Goal: Task Accomplishment & Management: Use online tool/utility

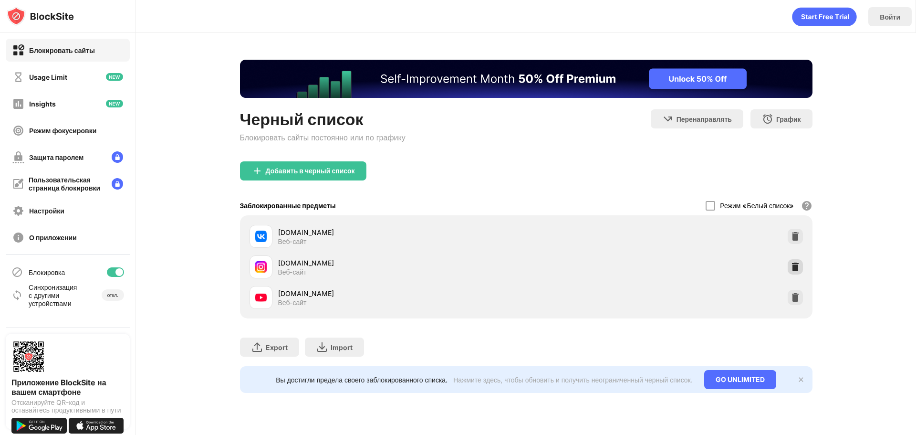
click at [791, 265] on img at bounding box center [796, 267] width 10 height 10
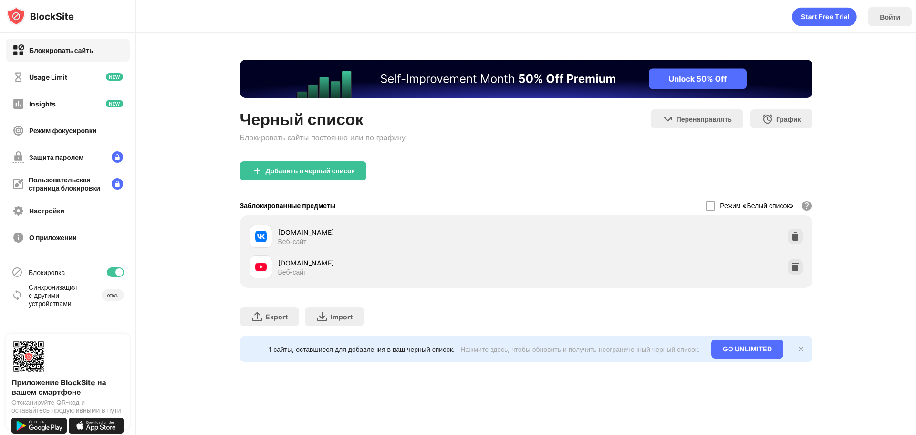
click at [873, 193] on div "Черный список Блокировать сайты постоянно или по графику Перенаправлять Нажмите…" at bounding box center [526, 211] width 780 height 356
click at [301, 175] on div "Добавить в черный список" at bounding box center [303, 170] width 126 height 19
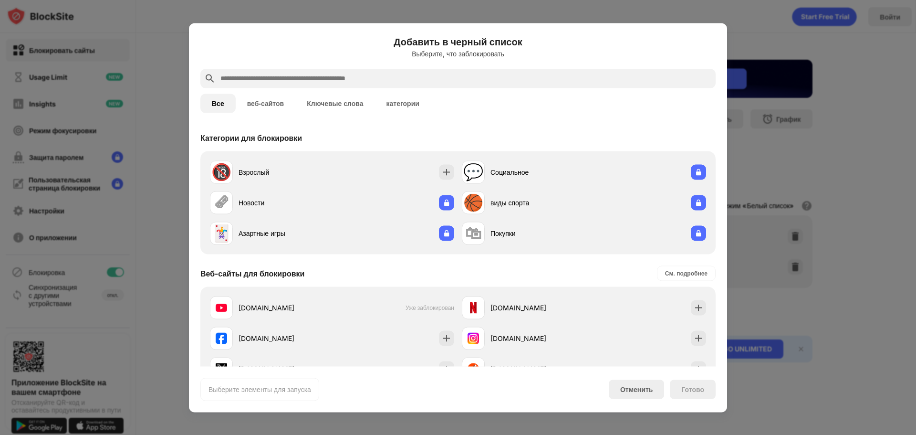
click at [406, 74] on input "text" at bounding box center [466, 78] width 493 height 11
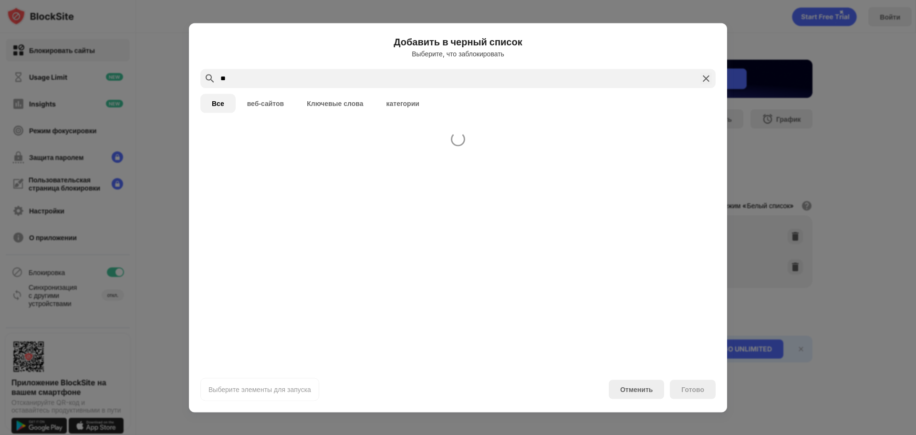
type input "*"
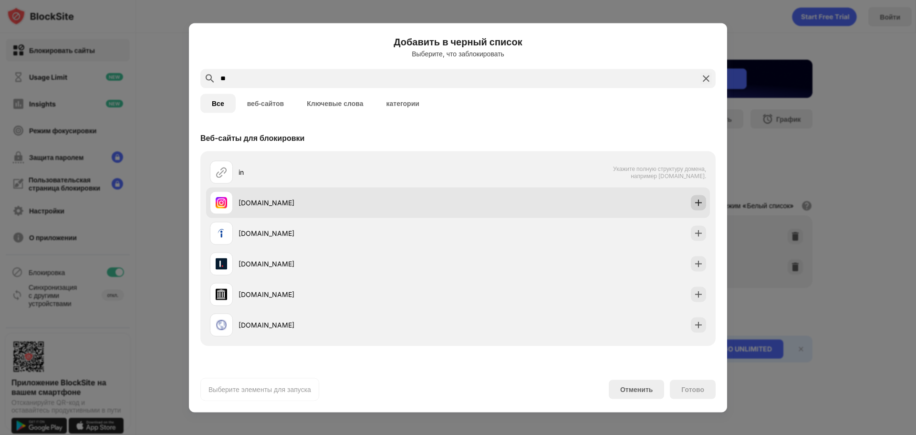
type input "**"
click at [694, 203] on img at bounding box center [699, 203] width 10 height 10
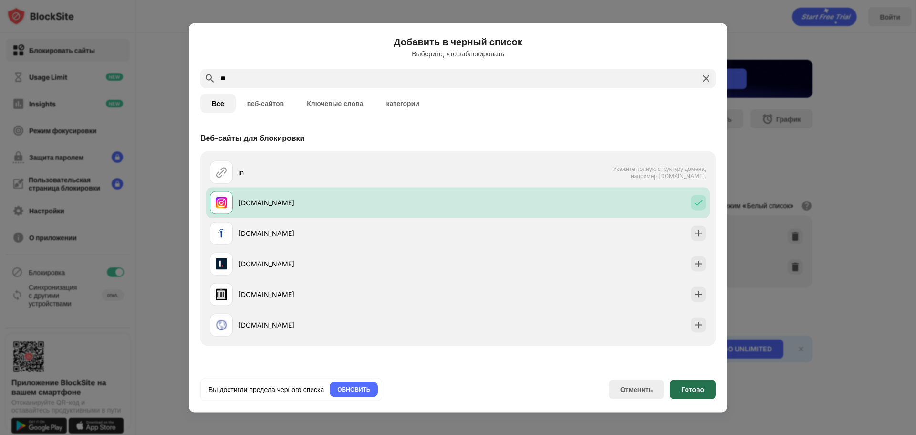
click at [699, 389] on div "Готово" at bounding box center [693, 389] width 23 height 8
